Goal: Navigation & Orientation: Find specific page/section

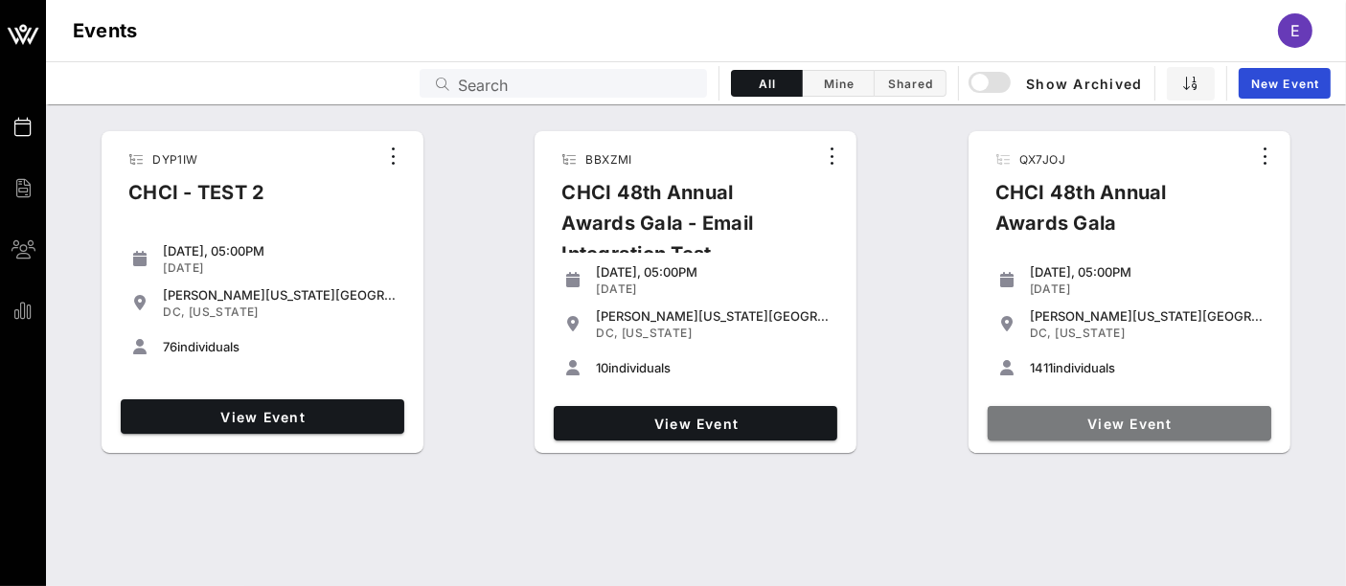
click at [1135, 423] on span "View Event" at bounding box center [1130, 424] width 268 height 16
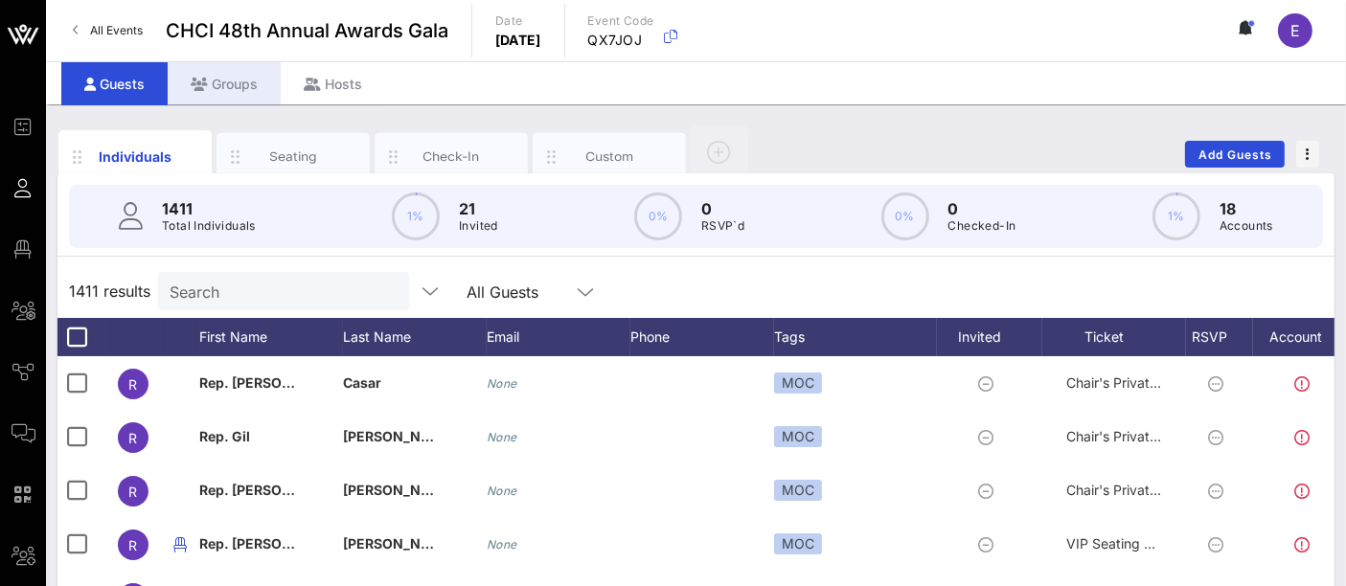
click at [241, 81] on div "Groups" at bounding box center [224, 83] width 113 height 43
